Goal: Task Accomplishment & Management: Use online tool/utility

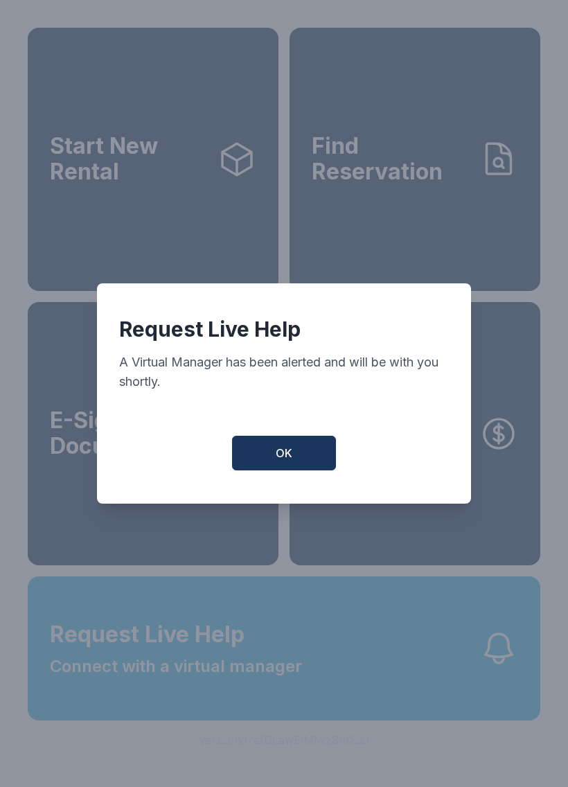
click at [288, 454] on span "OK" at bounding box center [284, 453] width 17 height 17
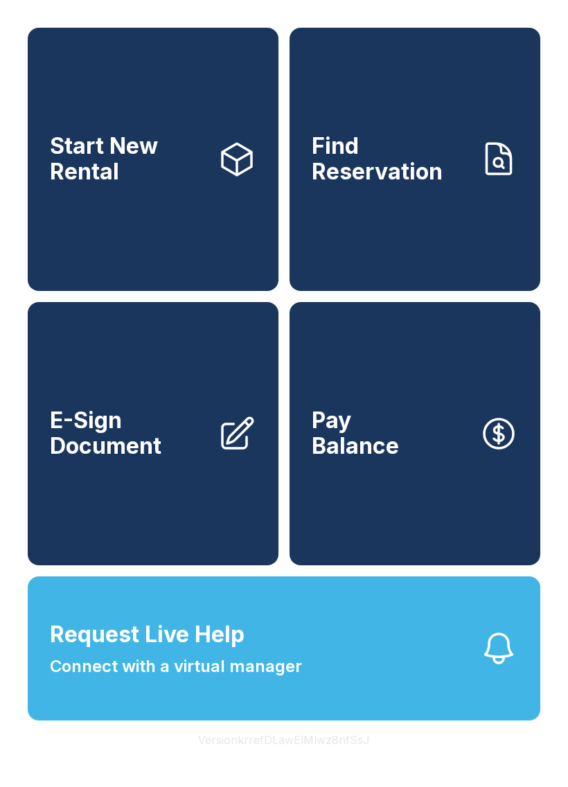
click at [258, 674] on span "Request Live Help Connect with a virtual manager" at bounding box center [176, 648] width 252 height 61
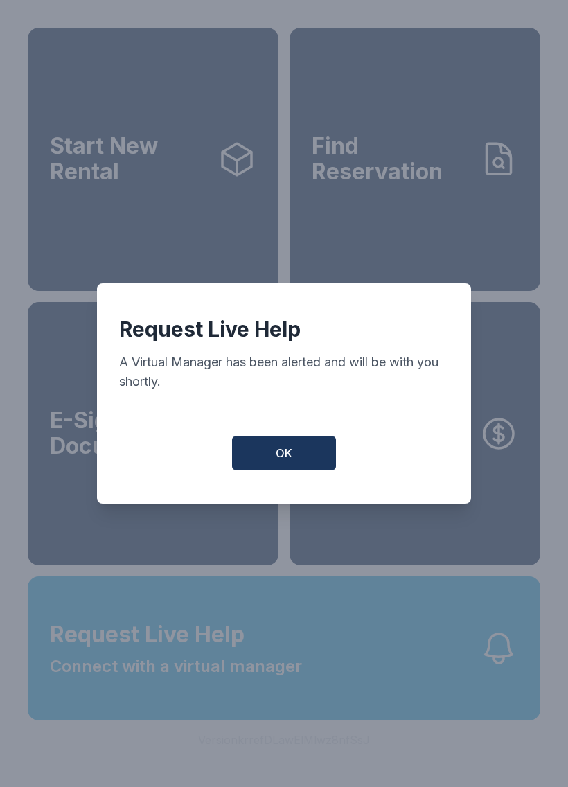
click at [286, 454] on span "OK" at bounding box center [284, 453] width 17 height 17
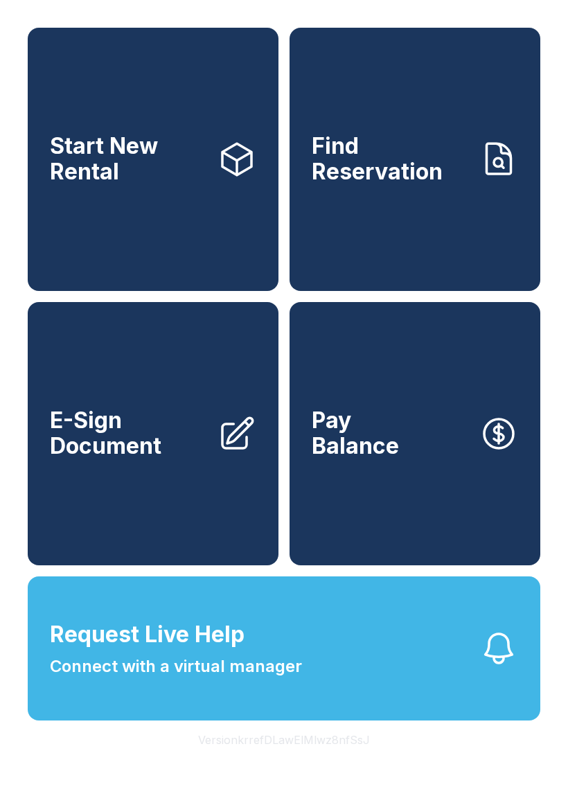
click at [470, 681] on button "Request Live Help Connect with a virtual manager" at bounding box center [284, 649] width 513 height 144
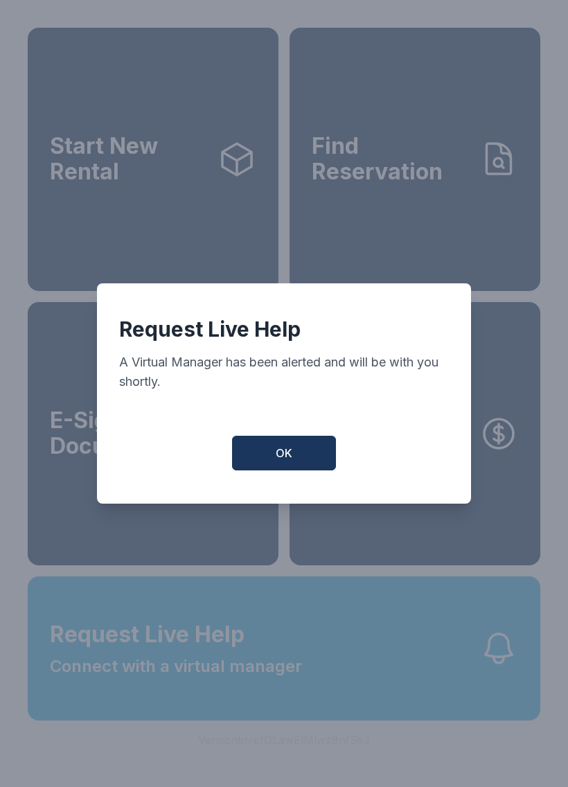
click at [326, 471] on button "OK" at bounding box center [284, 453] width 104 height 35
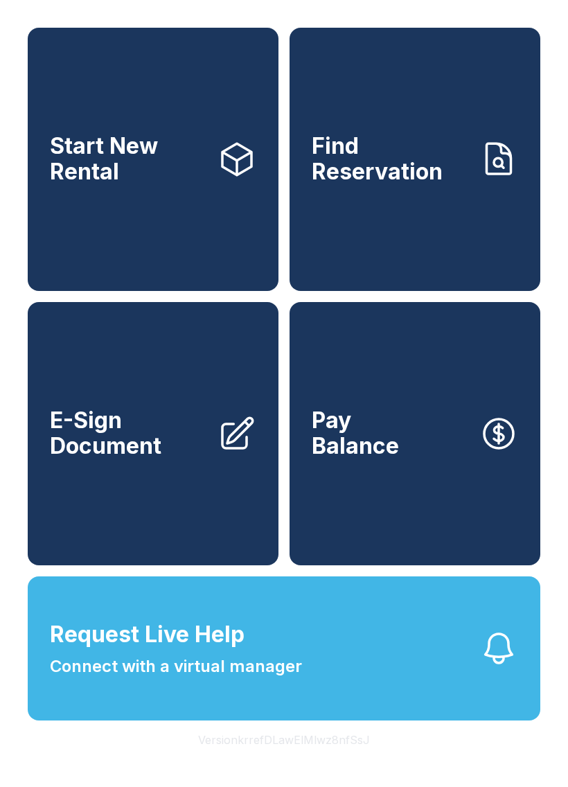
click at [473, 172] on link "Find Reservation" at bounding box center [415, 159] width 251 height 263
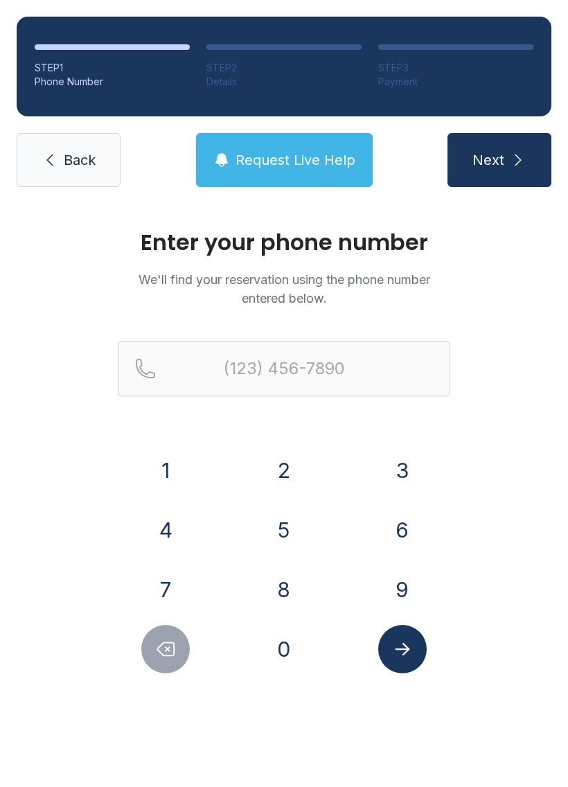
click at [302, 589] on button "8" at bounding box center [284, 590] width 49 height 49
click at [408, 518] on button "6" at bounding box center [402, 530] width 49 height 49
click at [294, 552] on button "5" at bounding box center [284, 530] width 49 height 49
click at [182, 528] on button "4" at bounding box center [165, 530] width 49 height 49
click at [399, 482] on button "3" at bounding box center [402, 470] width 49 height 49
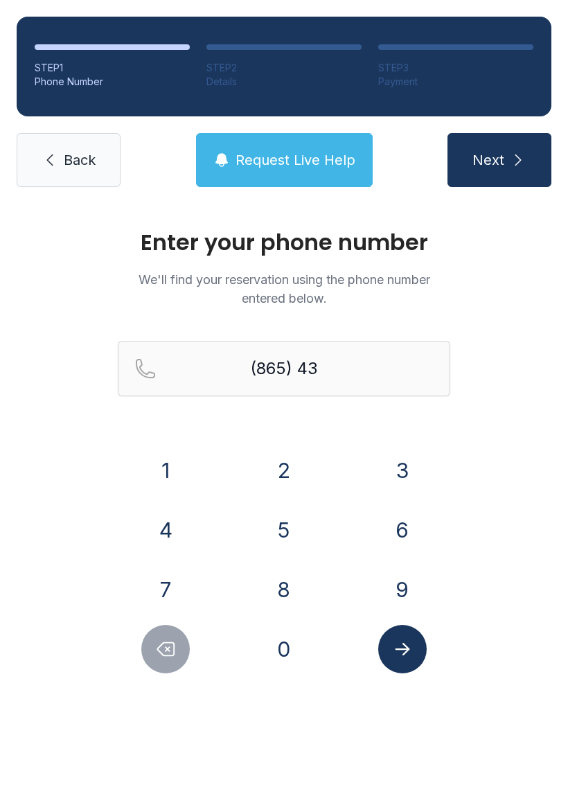
click at [181, 588] on button "7" at bounding box center [165, 590] width 49 height 49
click at [185, 528] on button "4" at bounding box center [165, 530] width 49 height 49
click at [294, 591] on button "8" at bounding box center [284, 590] width 49 height 49
click at [293, 591] on button "8" at bounding box center [284, 590] width 49 height 49
click at [306, 590] on button "8" at bounding box center [284, 590] width 49 height 49
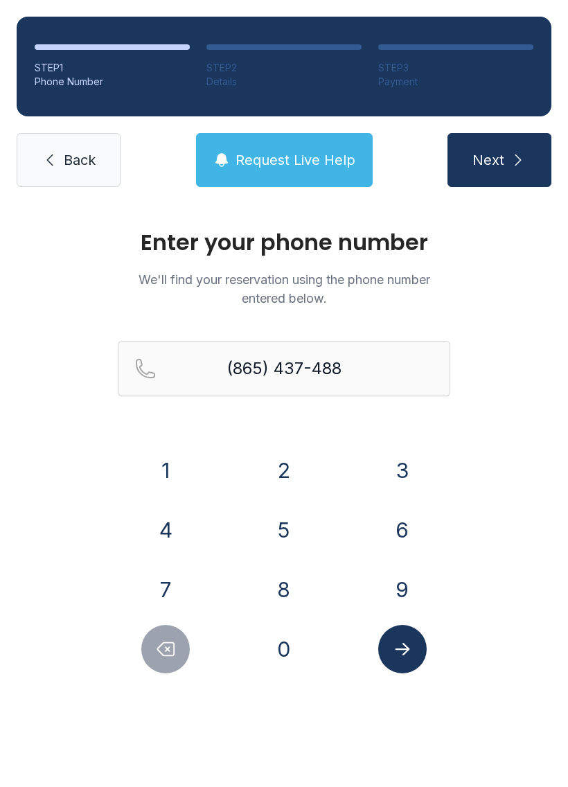
type input "[PHONE_NUMBER]"
click at [408, 659] on icon "Submit lookup form" at bounding box center [402, 649] width 21 height 21
